Goal: Task Accomplishment & Management: Manage account settings

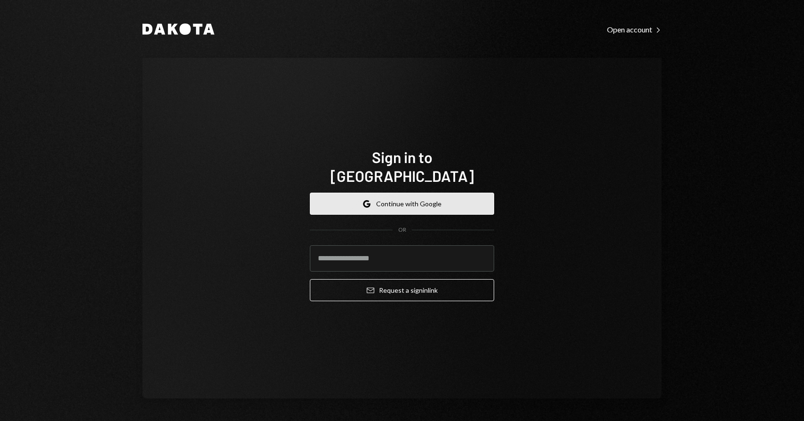
click at [422, 201] on button "Google Continue with Google" at bounding box center [402, 204] width 184 height 22
click at [406, 198] on button "Google Continue with Google" at bounding box center [402, 204] width 184 height 22
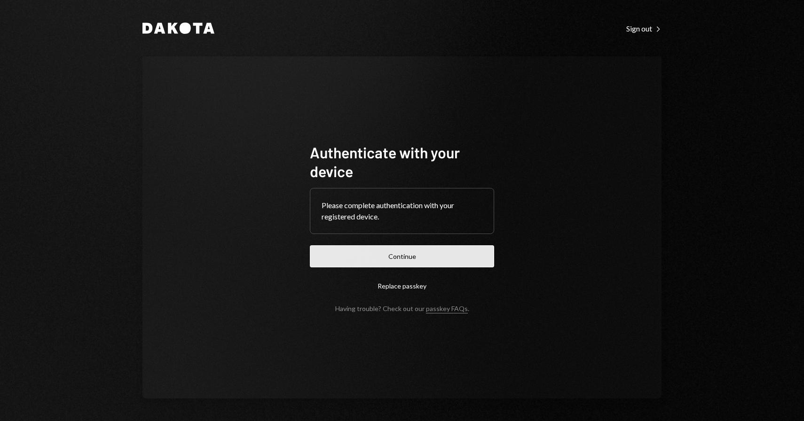
click at [451, 247] on button "Continue" at bounding box center [402, 256] width 184 height 22
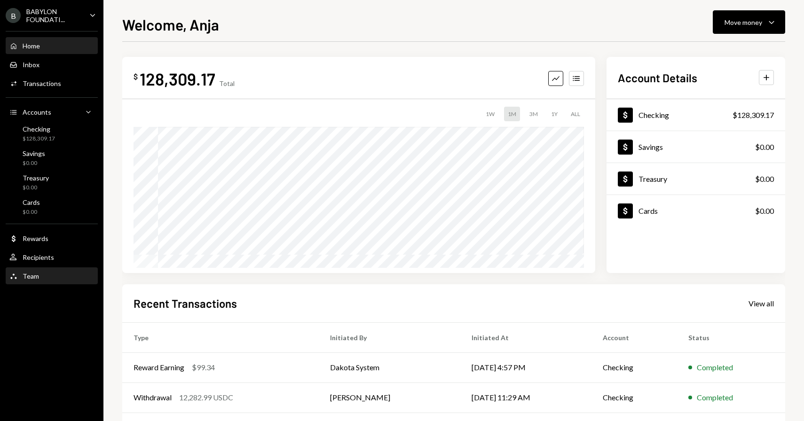
click at [52, 275] on div "Team Team" at bounding box center [51, 276] width 85 height 8
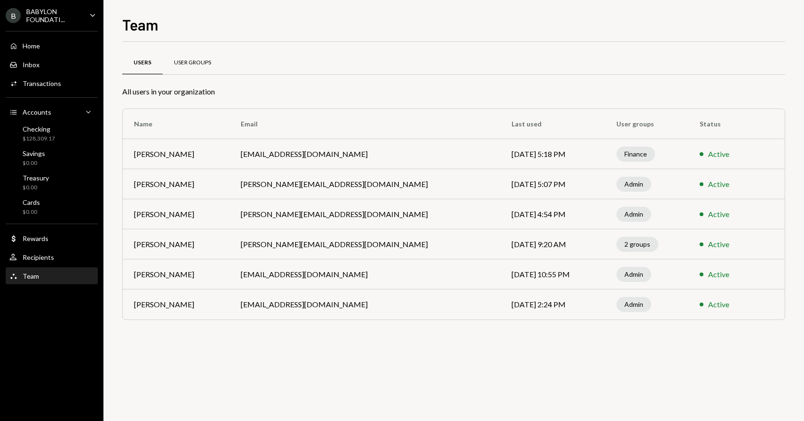
click at [210, 64] on div "User Groups" at bounding box center [192, 63] width 37 height 8
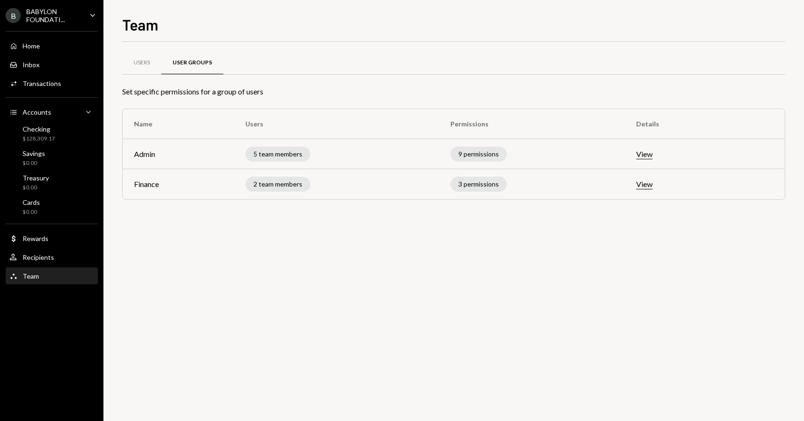
click at [650, 184] on button "View" at bounding box center [644, 185] width 16 height 10
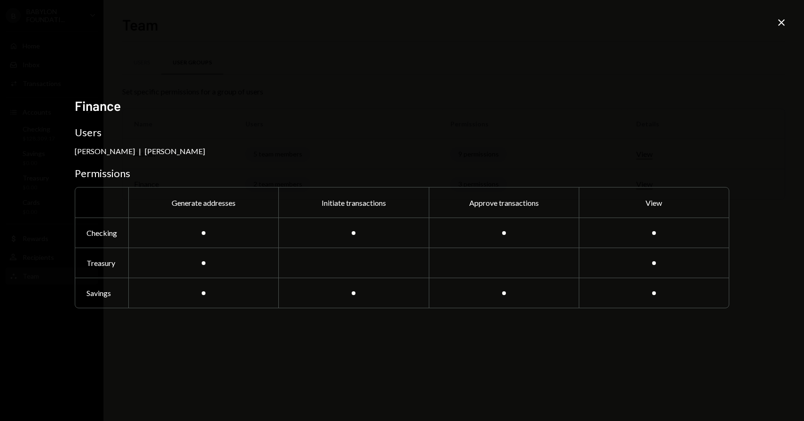
click at [774, 28] on div "Finance Users Gregor Mocnik | Anja Bajuk Permissions Generate addresses Initiat…" at bounding box center [402, 210] width 804 height 421
click at [777, 25] on icon "Close" at bounding box center [781, 22] width 11 height 11
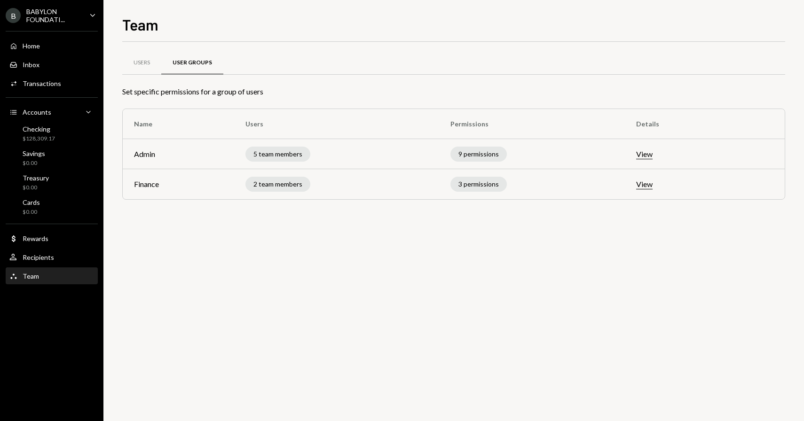
click at [647, 157] on button "View" at bounding box center [644, 154] width 16 height 10
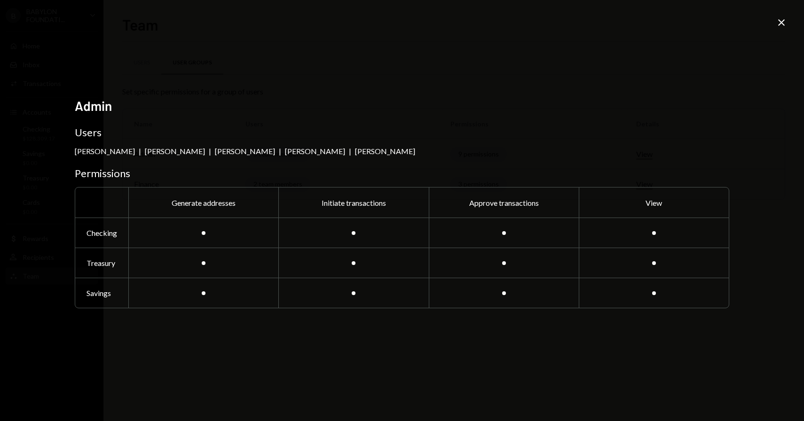
click at [773, 24] on div "Admin Users Taylor Navarro | Glenn Kennedy | Gregor Mocnik | Mingchao Yu | Ming…" at bounding box center [402, 210] width 804 height 421
click at [780, 25] on icon "Close" at bounding box center [781, 22] width 11 height 11
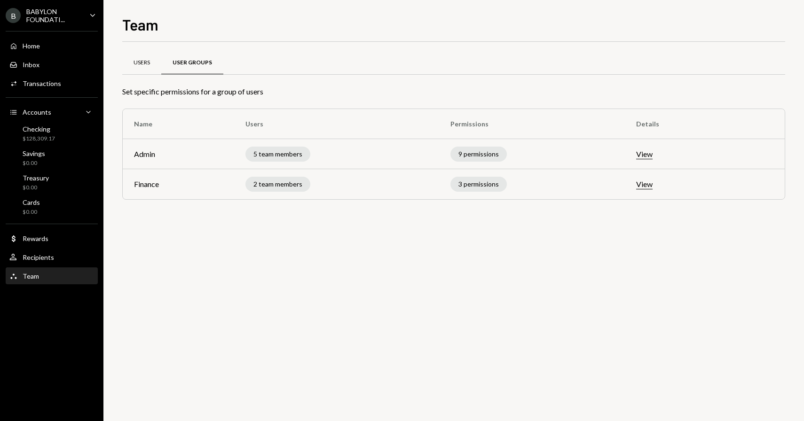
click at [141, 64] on div "Users" at bounding box center [142, 63] width 16 height 8
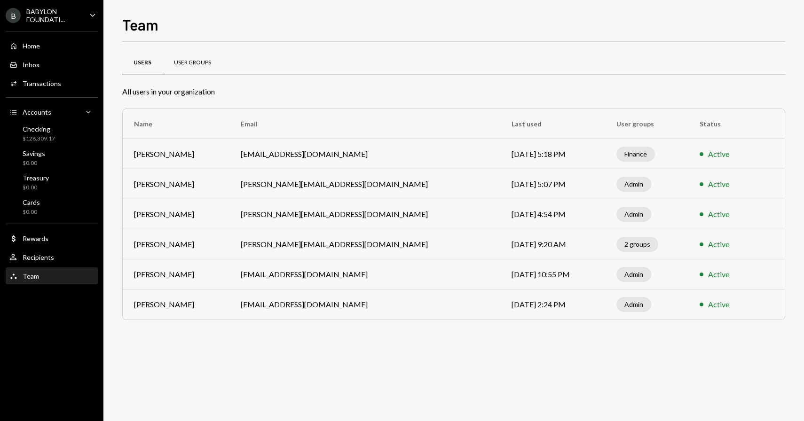
click at [203, 62] on div "User Groups" at bounding box center [192, 63] width 37 height 8
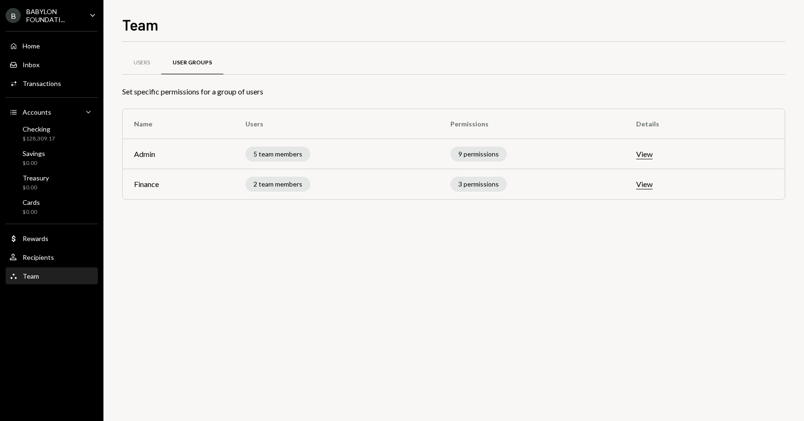
click at [653, 154] on button "View" at bounding box center [644, 154] width 16 height 10
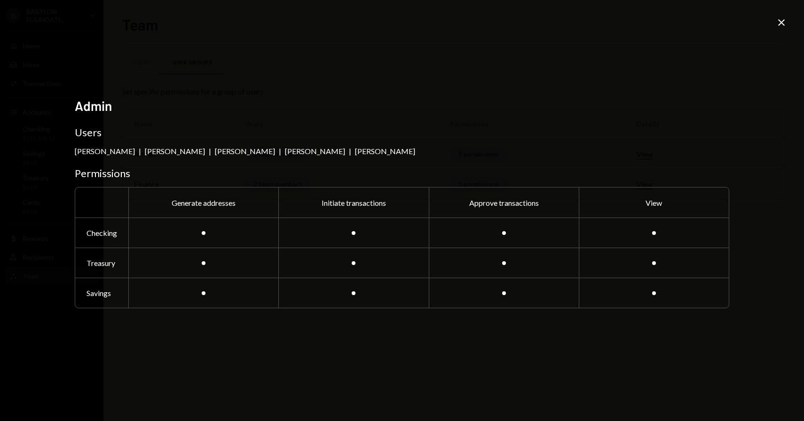
click at [778, 19] on icon "Close" at bounding box center [781, 22] width 11 height 11
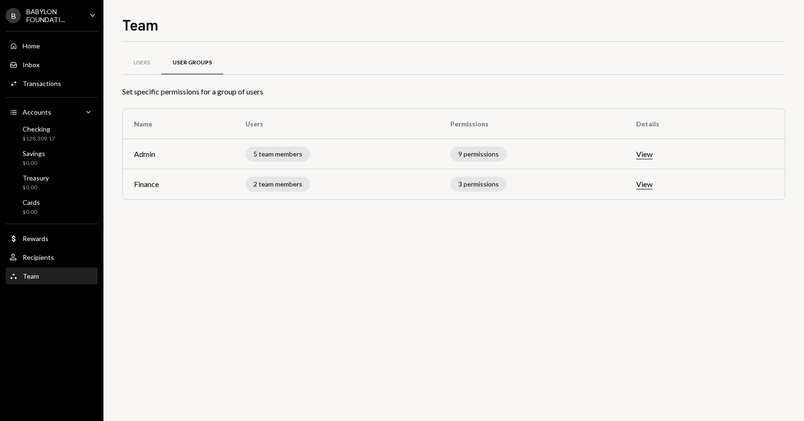
click at [648, 184] on button "View" at bounding box center [644, 185] width 16 height 10
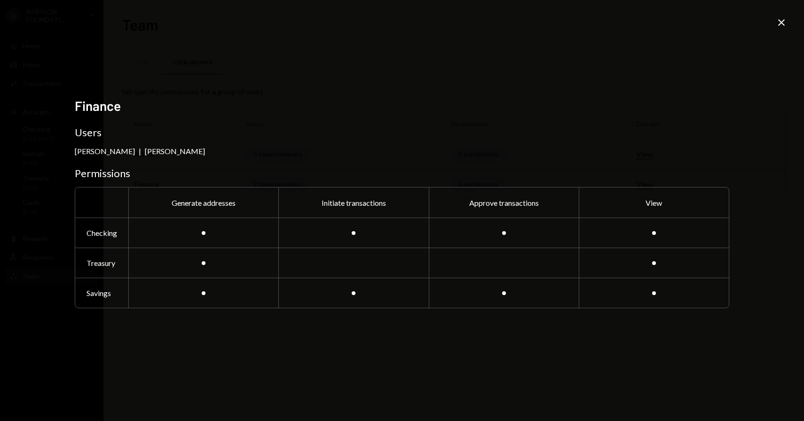
click at [783, 27] on icon "Close" at bounding box center [781, 22] width 11 height 11
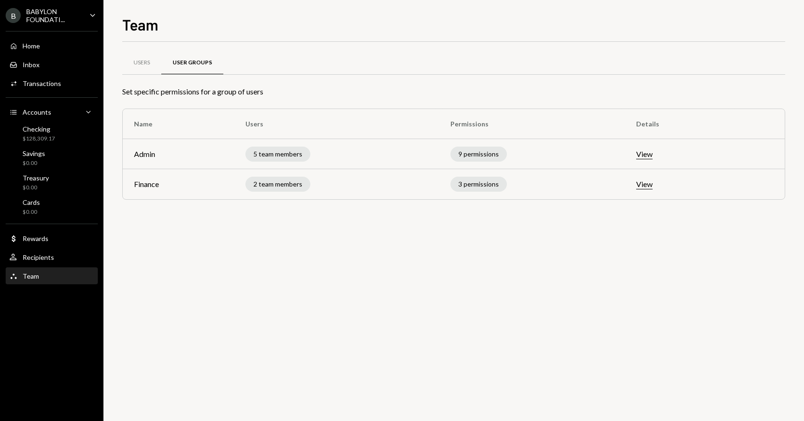
click at [646, 155] on button "View" at bounding box center [644, 154] width 16 height 10
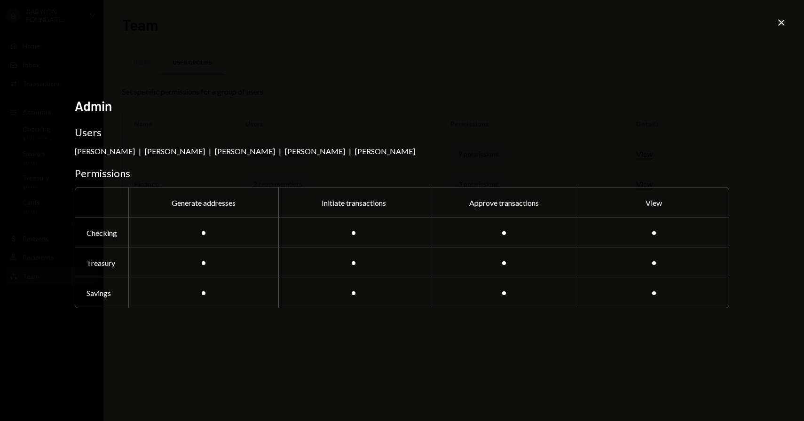
drag, startPoint x: 136, startPoint y: 150, endPoint x: 188, endPoint y: 151, distance: 52.2
click at [188, 151] on div "Taylor Navarro | Glenn Kennedy | Gregor Mocnik | Mingchao Yu | Mingchao Yu" at bounding box center [402, 151] width 654 height 9
drag, startPoint x: 182, startPoint y: 150, endPoint x: 146, endPoint y: 151, distance: 35.7
click at [147, 151] on div "Glenn Kennedy" at bounding box center [175, 151] width 60 height 9
click at [159, 139] on div "Admin Users Taylor Navarro | Glenn Kennedy | Gregor Mocnik | Mingchao Yu | Ming…" at bounding box center [402, 211] width 654 height 226
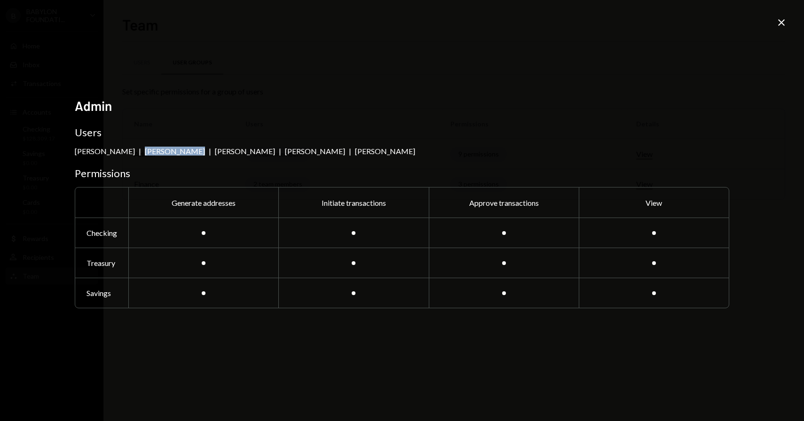
drag, startPoint x: 134, startPoint y: 149, endPoint x: 177, endPoint y: 150, distance: 43.3
click at [178, 150] on div "Glenn Kennedy" at bounding box center [175, 151] width 60 height 9
click at [781, 23] on icon at bounding box center [781, 22] width 7 height 7
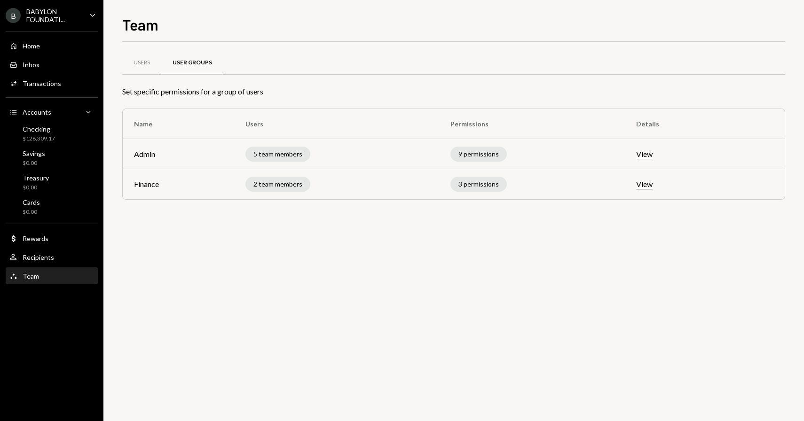
click at [650, 189] on button "View" at bounding box center [644, 185] width 16 height 10
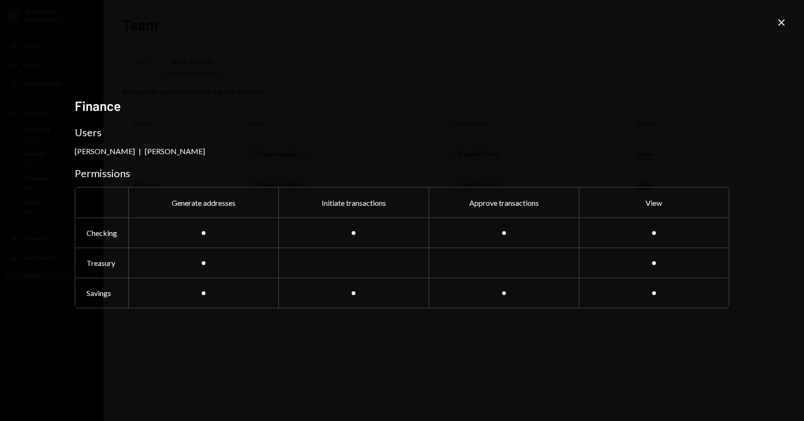
click at [780, 17] on icon "Close" at bounding box center [781, 22] width 11 height 11
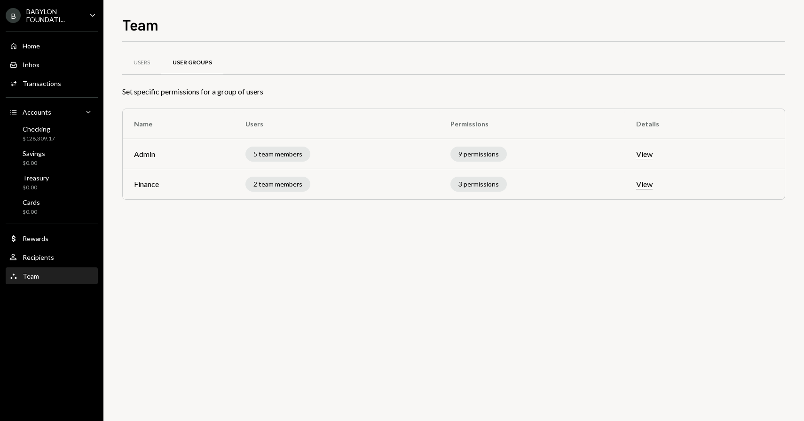
click at [650, 155] on button "View" at bounding box center [644, 154] width 16 height 10
